Goal: Go to known website: Access a specific website the user already knows

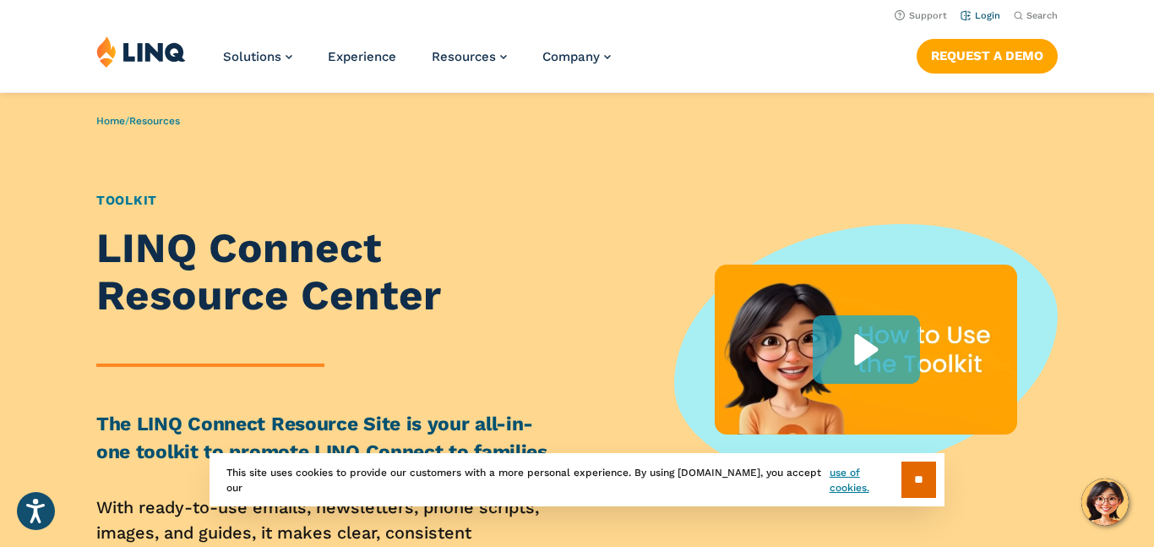
click at [981, 21] on li "Login" at bounding box center [981, 14] width 40 height 19
click at [979, 15] on link "Login" at bounding box center [981, 15] width 40 height 11
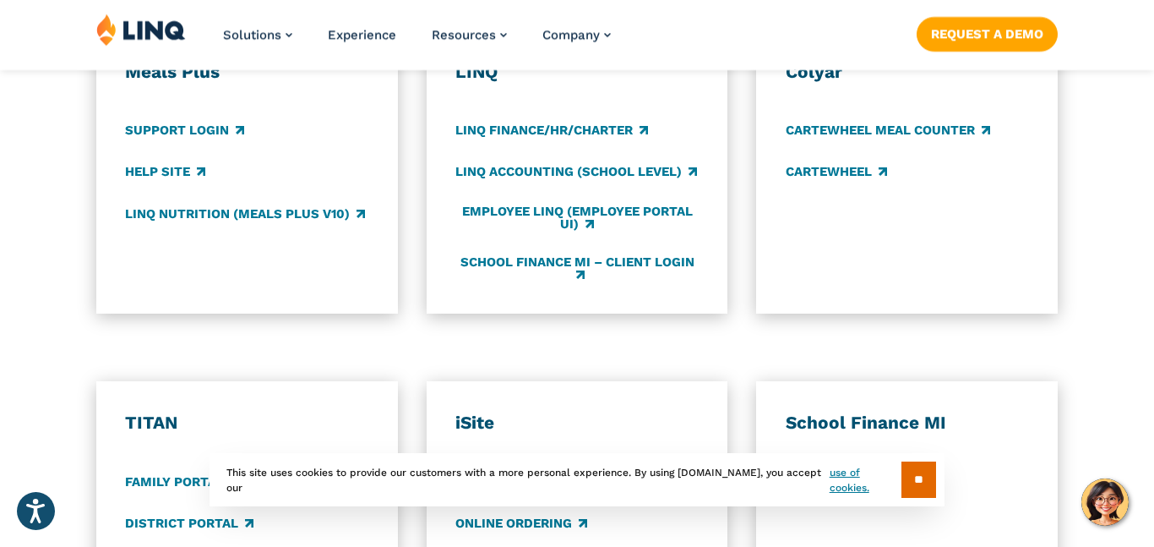
scroll to position [1026, 0]
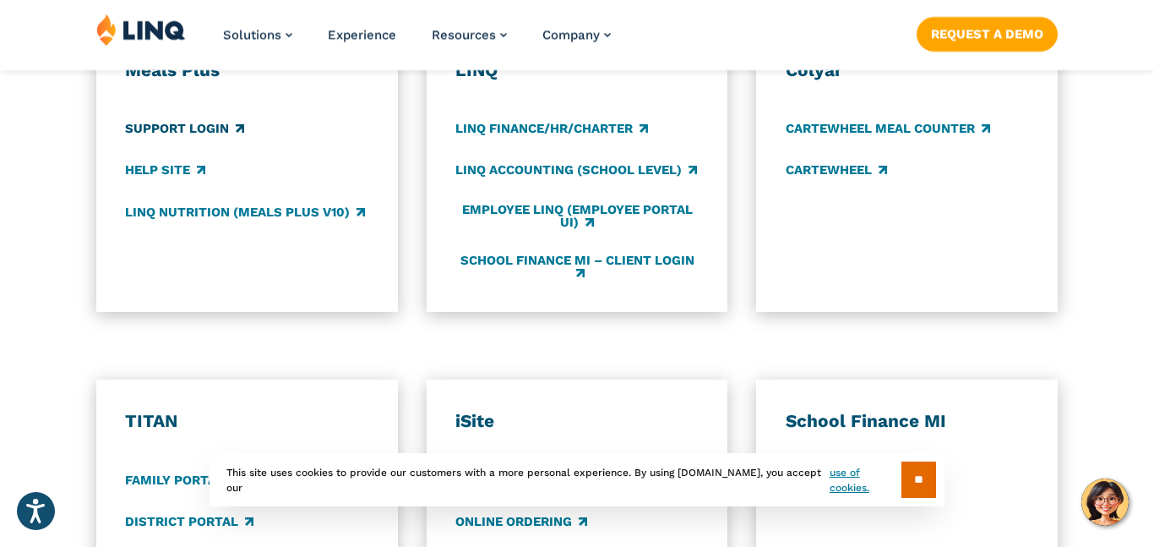
click at [232, 125] on link "Support Login" at bounding box center [184, 129] width 119 height 19
